Goal: Transaction & Acquisition: Purchase product/service

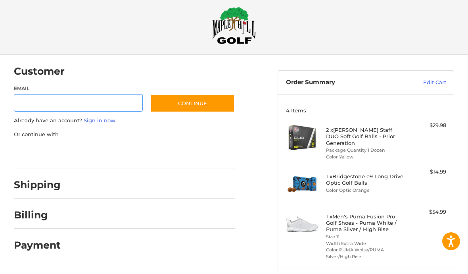
scroll to position [64, 0]
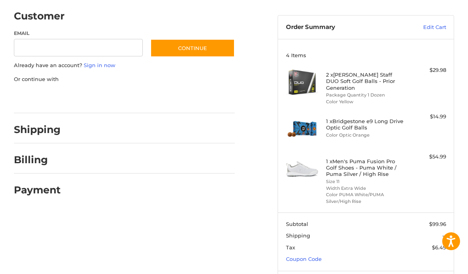
click at [317, 256] on link "Coupon Code" at bounding box center [304, 259] width 36 height 6
click at [348, 270] on input "Gift Certificate or Coupon Code" at bounding box center [343, 276] width 115 height 18
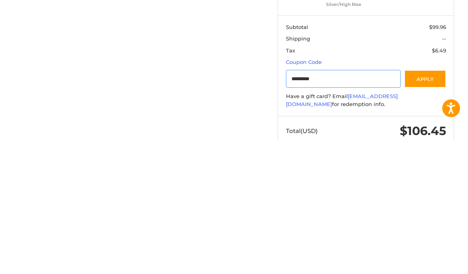
type input "*********"
click at [439, 203] on button "Apply" at bounding box center [425, 212] width 42 height 18
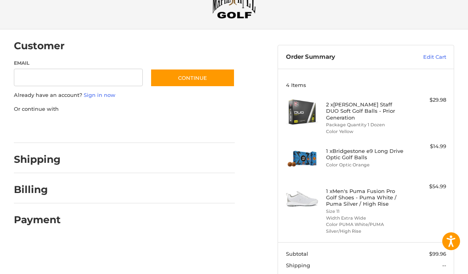
scroll to position [0, 0]
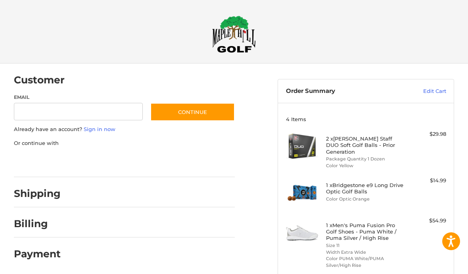
click at [439, 94] on link "Edit Cart" at bounding box center [420, 91] width 51 height 8
